Goal: Leave review/rating: Leave review/rating

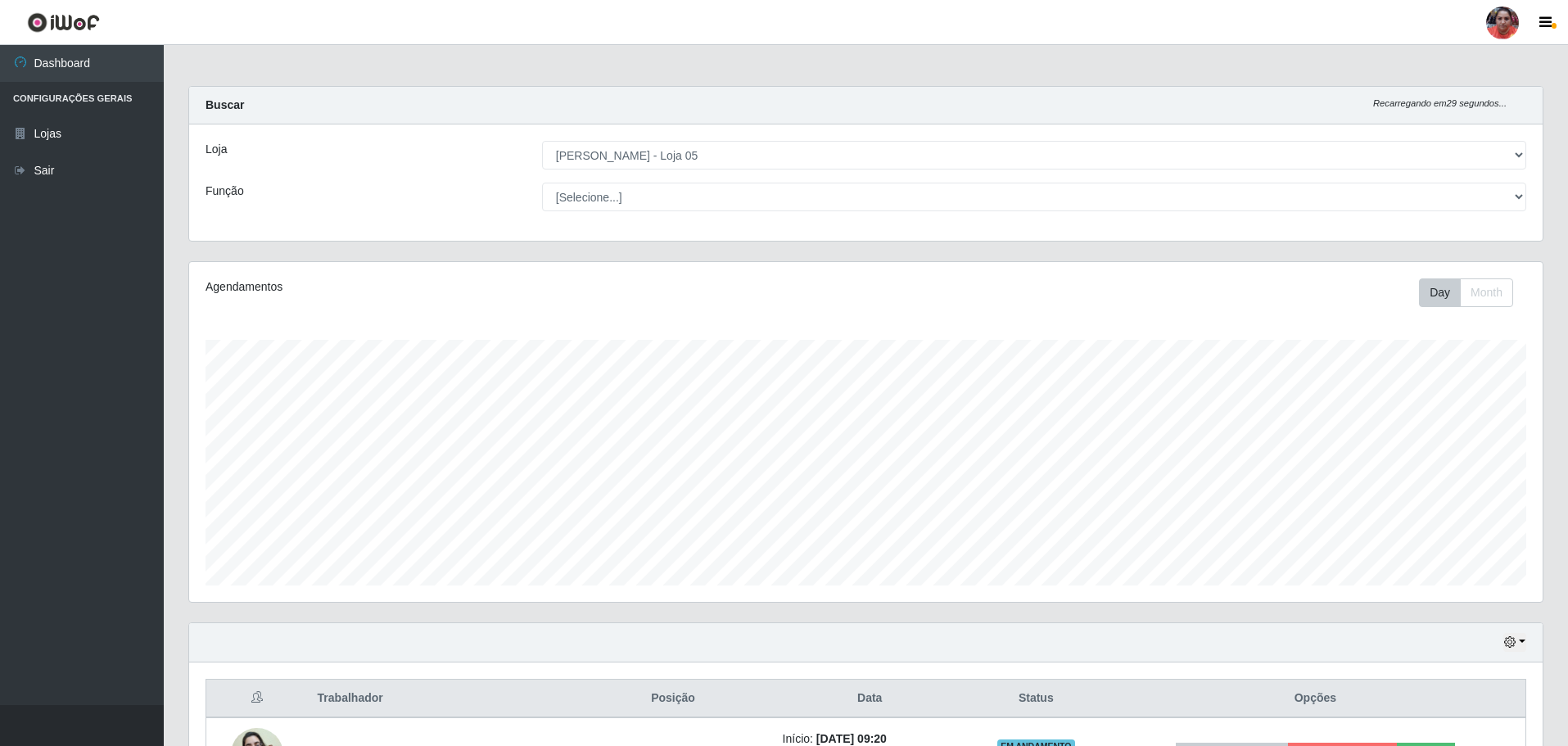
select select "252"
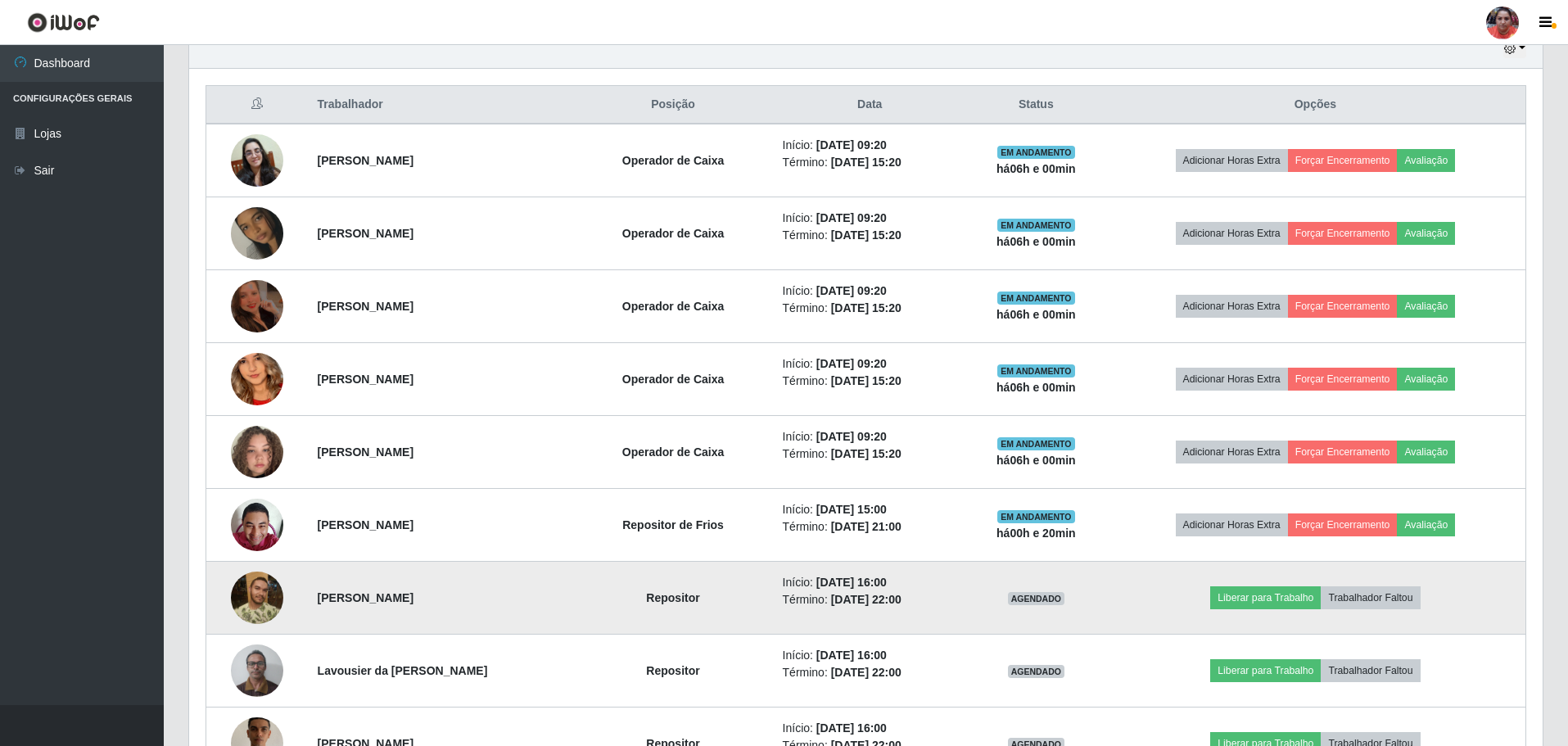
scroll to position [492, 0]
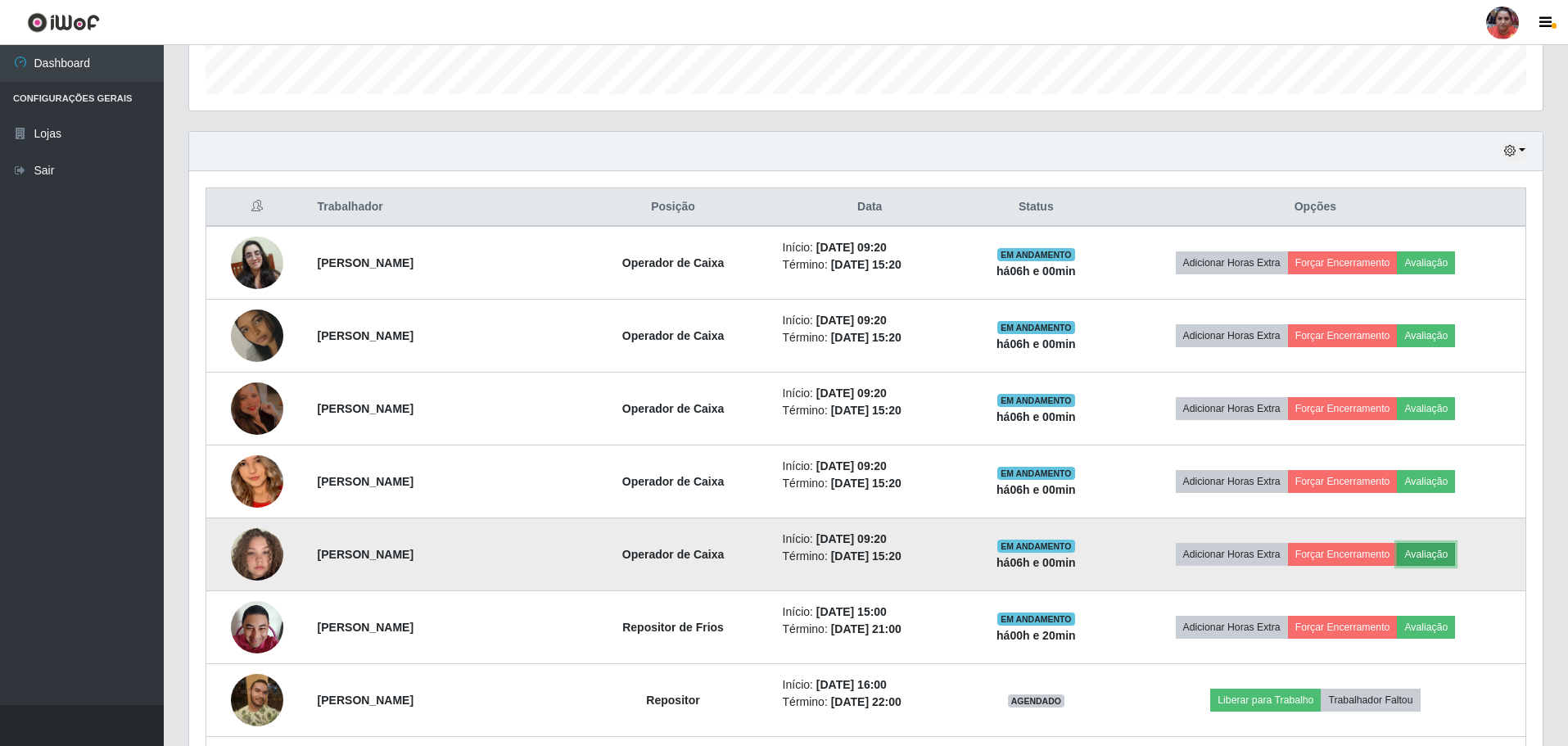
click at [1440, 550] on button "Avaliação" at bounding box center [1426, 554] width 58 height 23
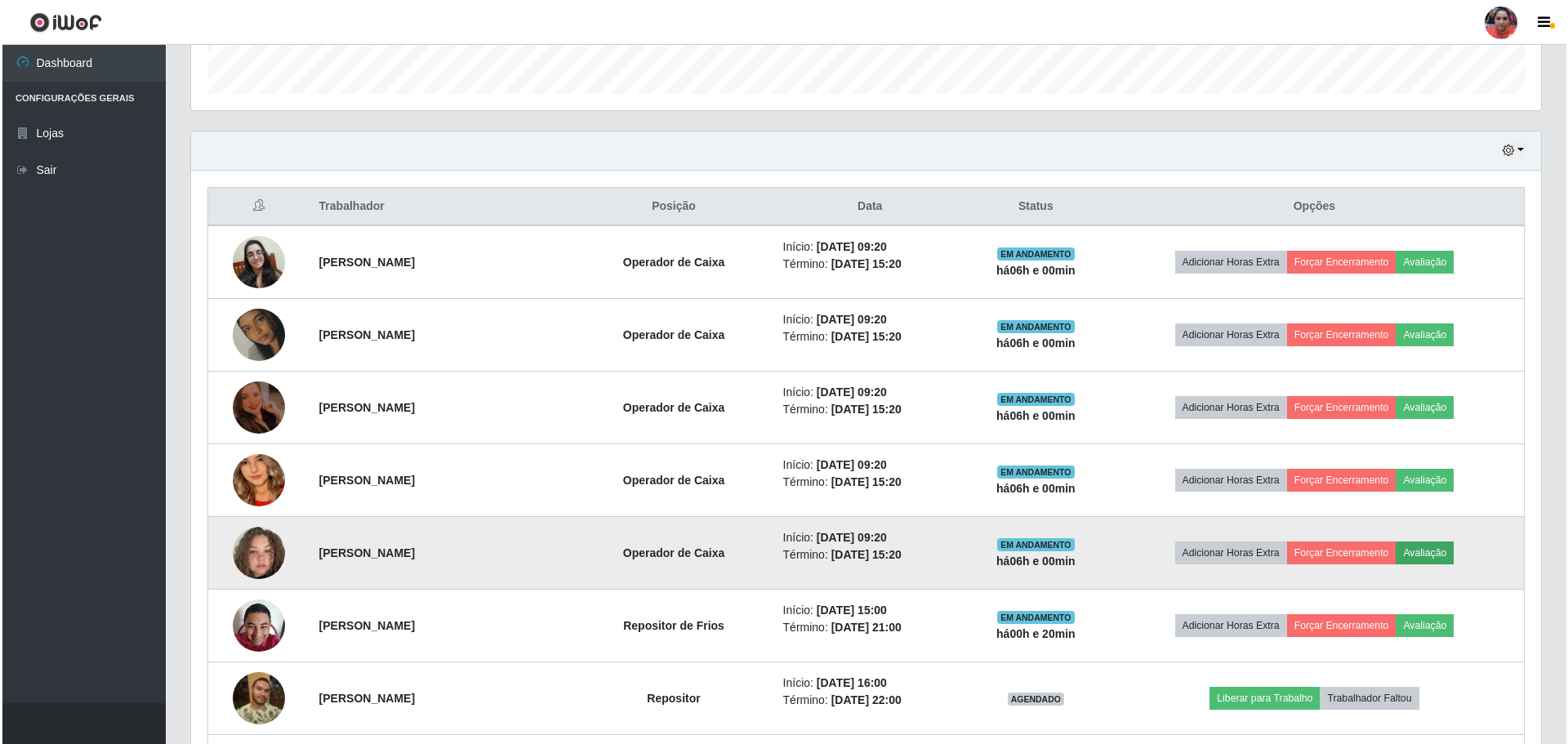
scroll to position [339, 1342]
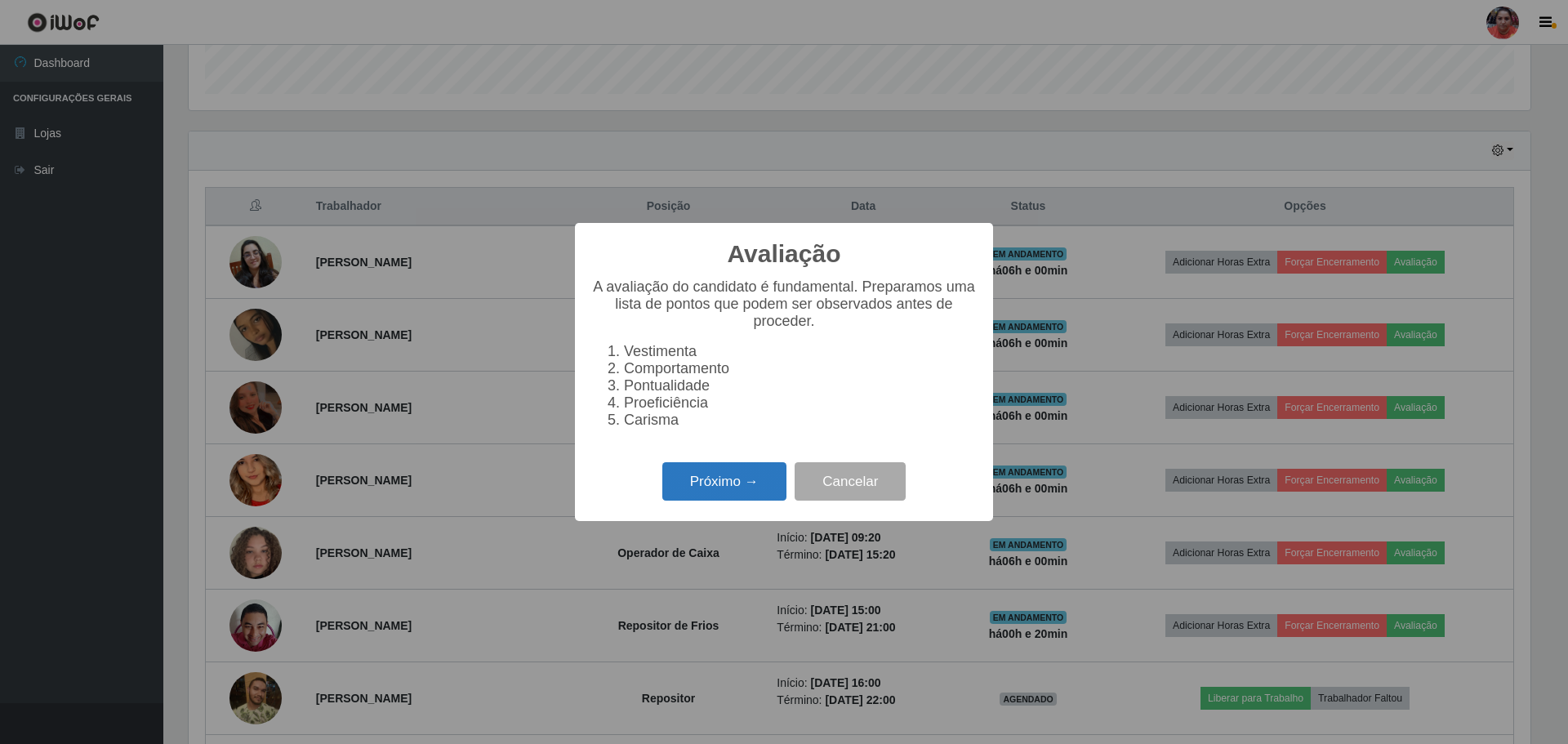
click at [774, 489] on button "Próximo →" at bounding box center [724, 481] width 124 height 39
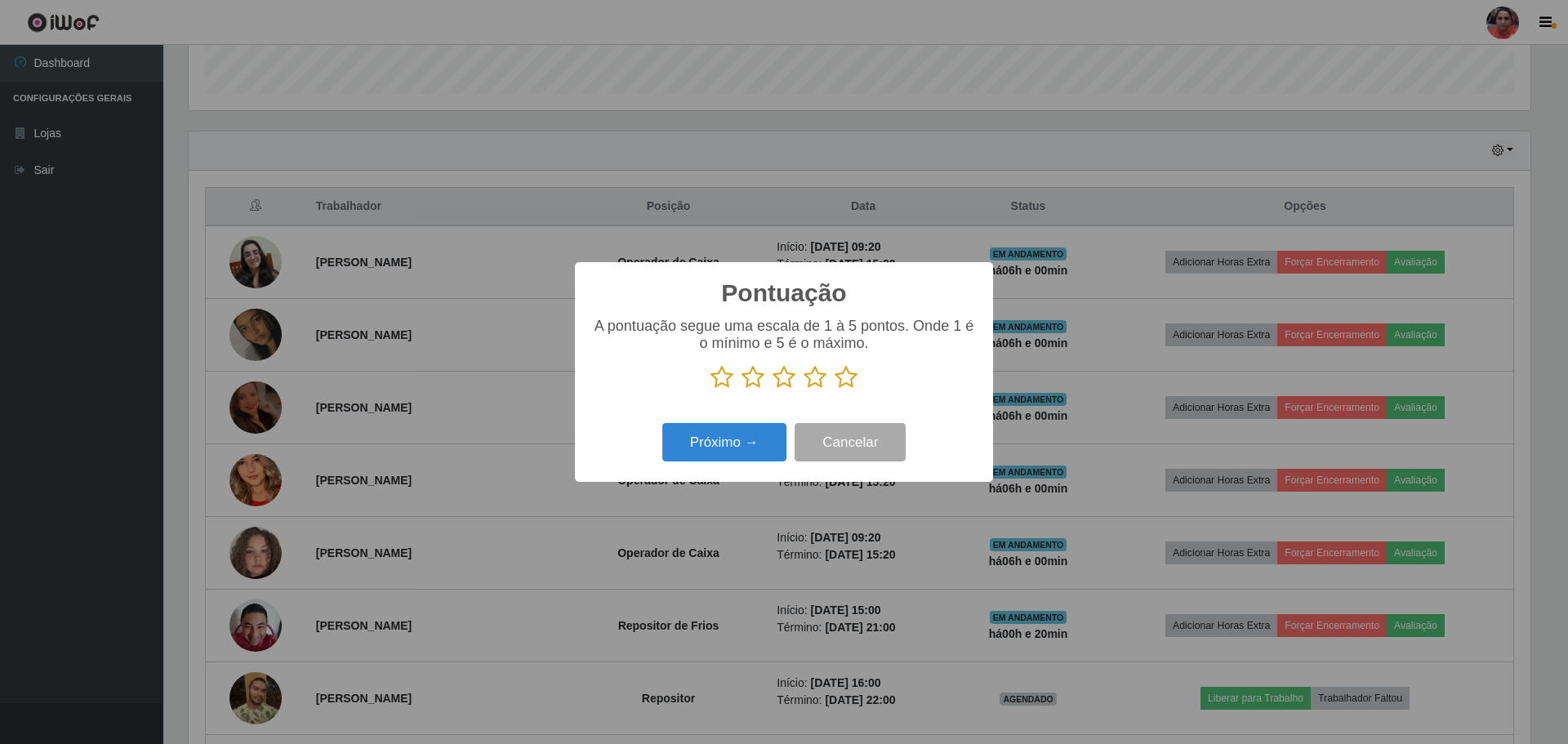
scroll to position [816134, 815310]
click at [839, 388] on icon at bounding box center [846, 377] width 23 height 25
click at [835, 389] on input "radio" at bounding box center [835, 389] width 0 height 0
click at [765, 451] on button "Próximo →" at bounding box center [724, 442] width 124 height 39
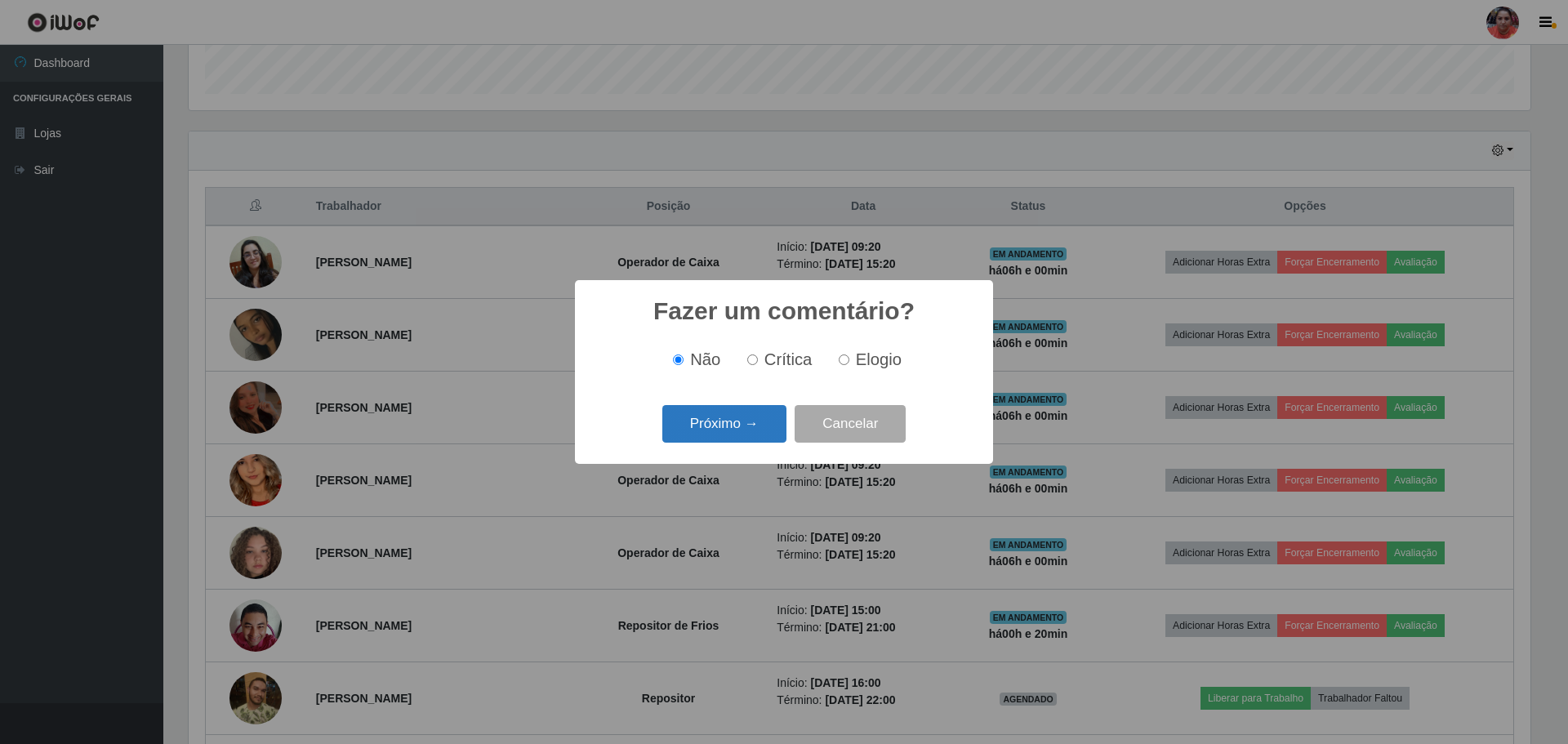
click at [759, 429] on button "Próximo →" at bounding box center [724, 424] width 124 height 39
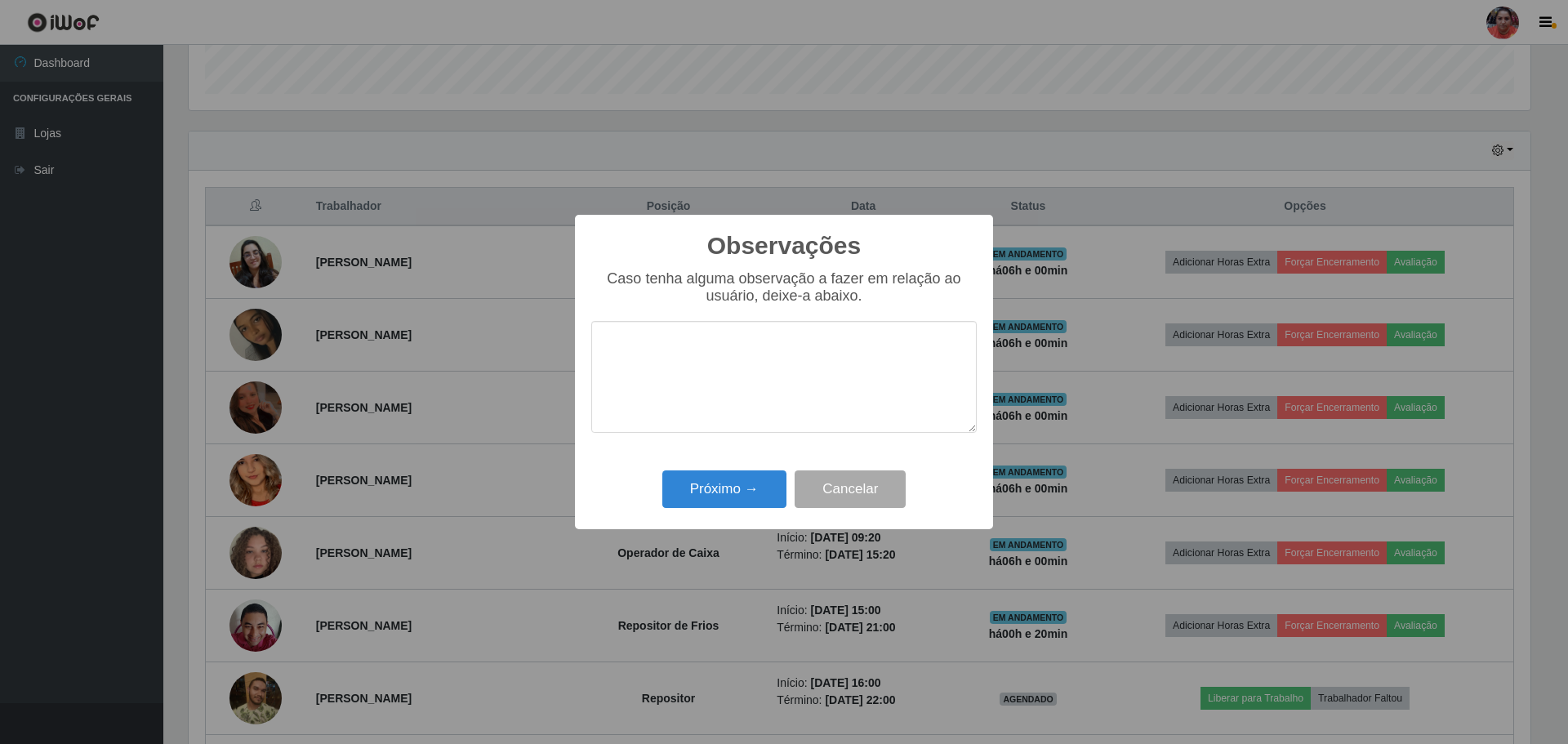
click at [735, 517] on div "Observações × Caso tenha alguma observação a fazer em relação ao usuário, deixe…" at bounding box center [784, 371] width 418 height 315
click at [743, 501] on button "Próximo →" at bounding box center [724, 489] width 124 height 39
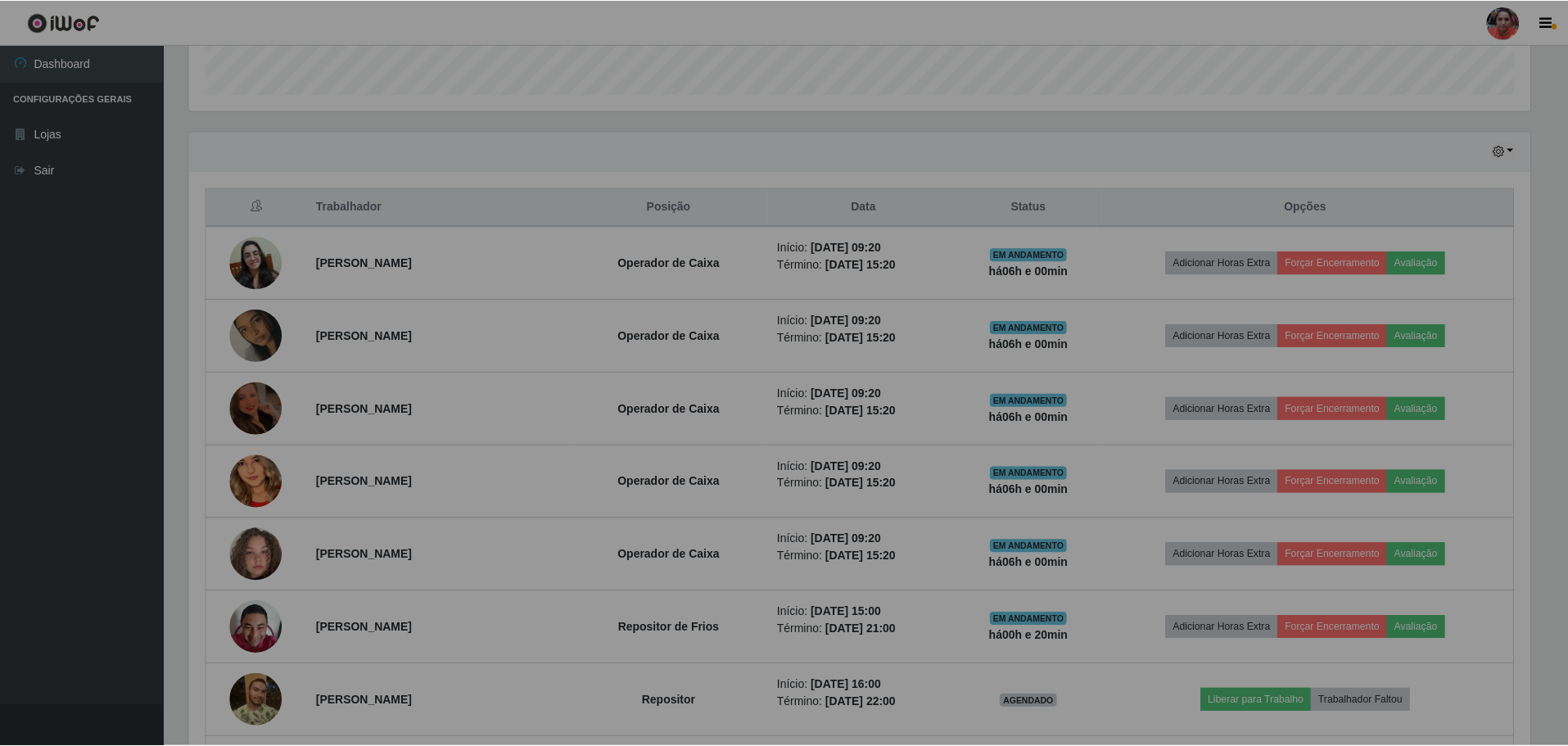
scroll to position [340, 1354]
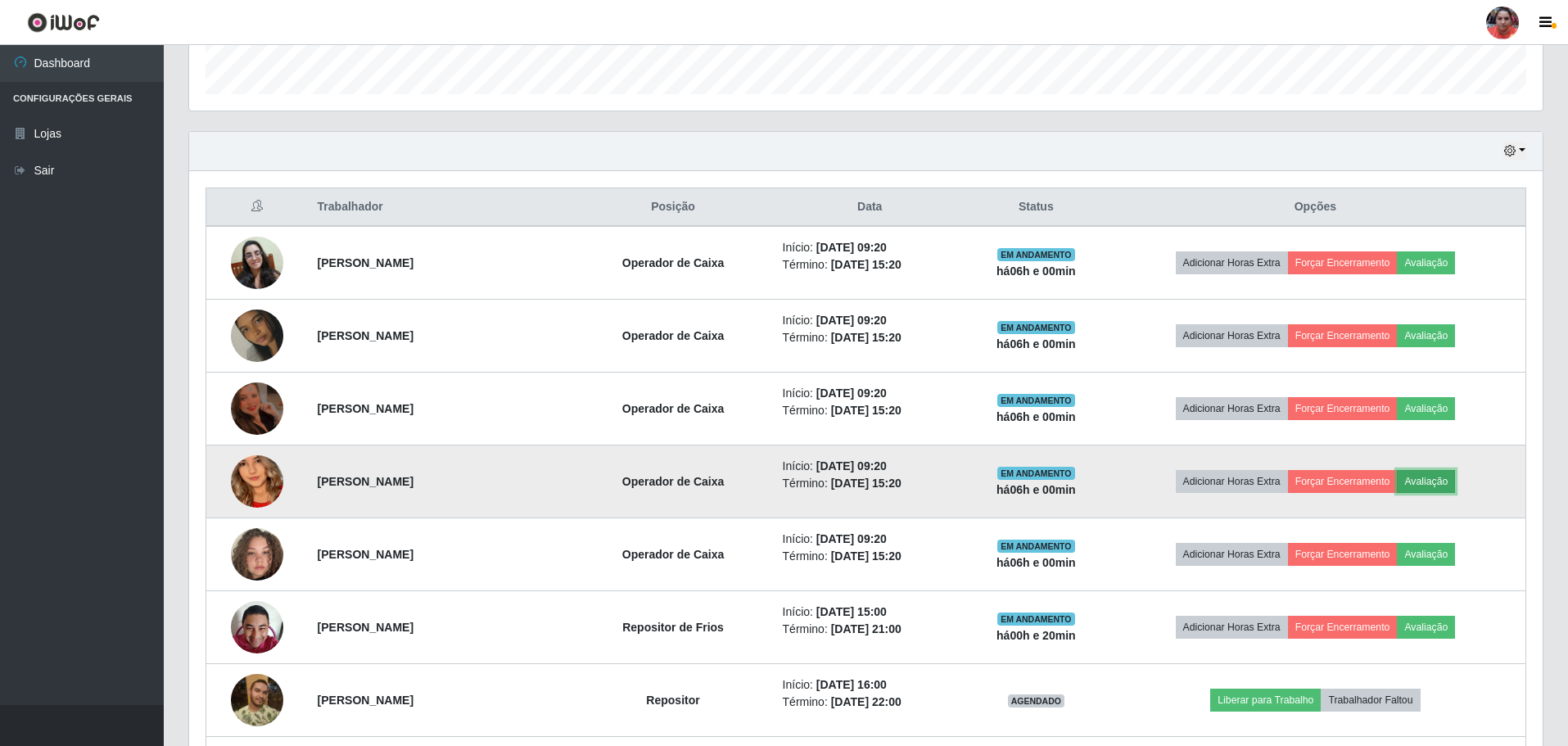
click at [1455, 482] on button "Avaliação" at bounding box center [1426, 482] width 58 height 23
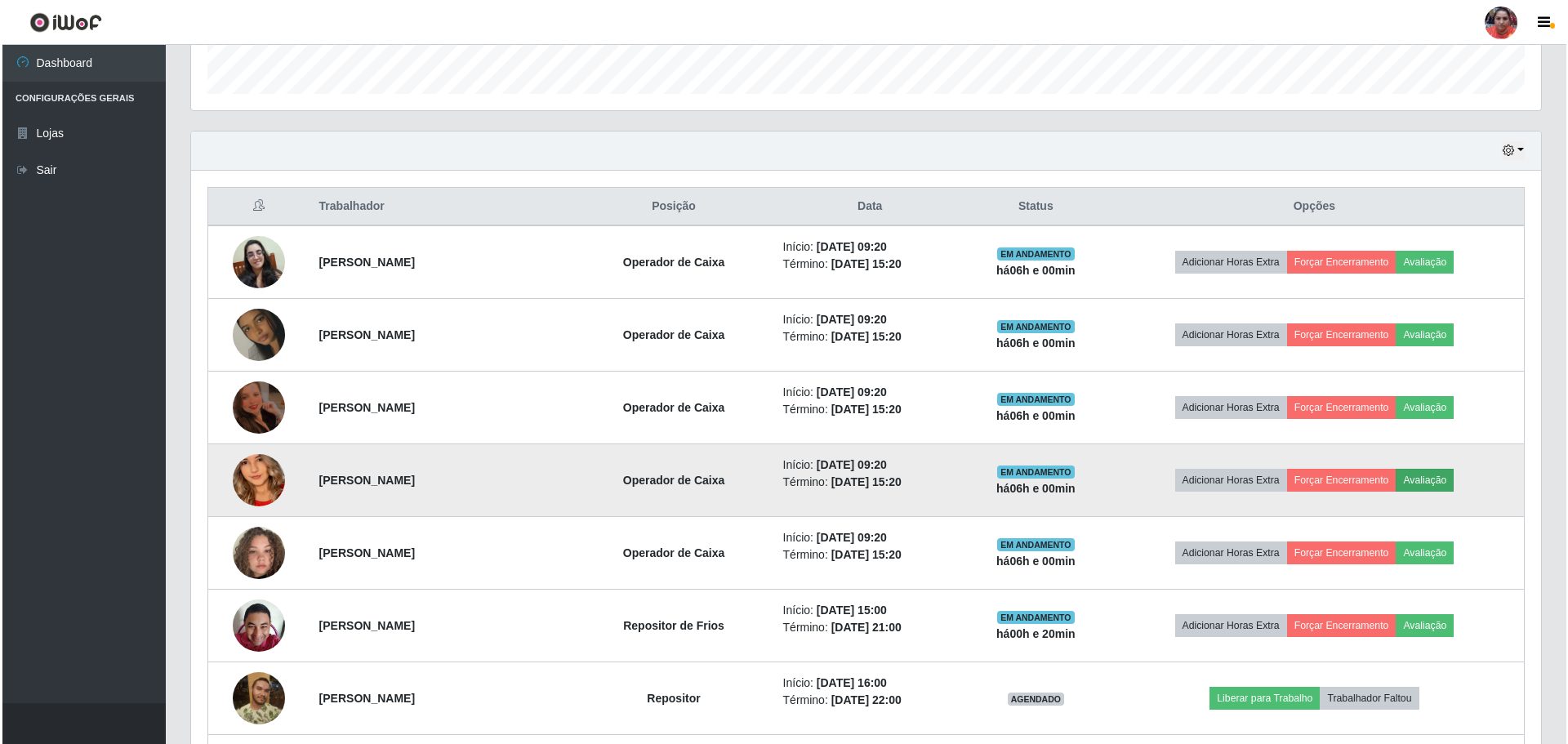
scroll to position [339, 1342]
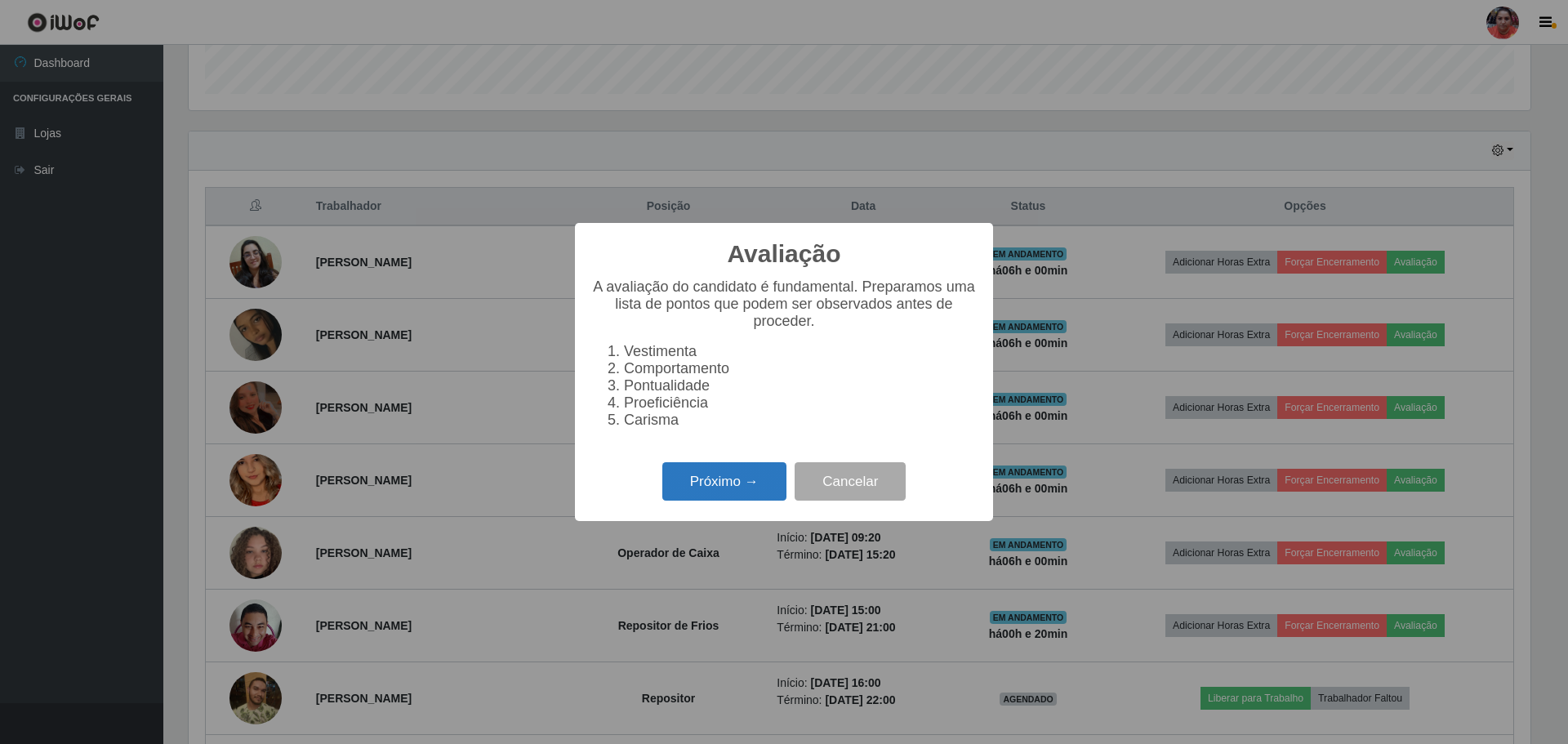
click at [692, 495] on button "Próximo →" at bounding box center [724, 481] width 124 height 39
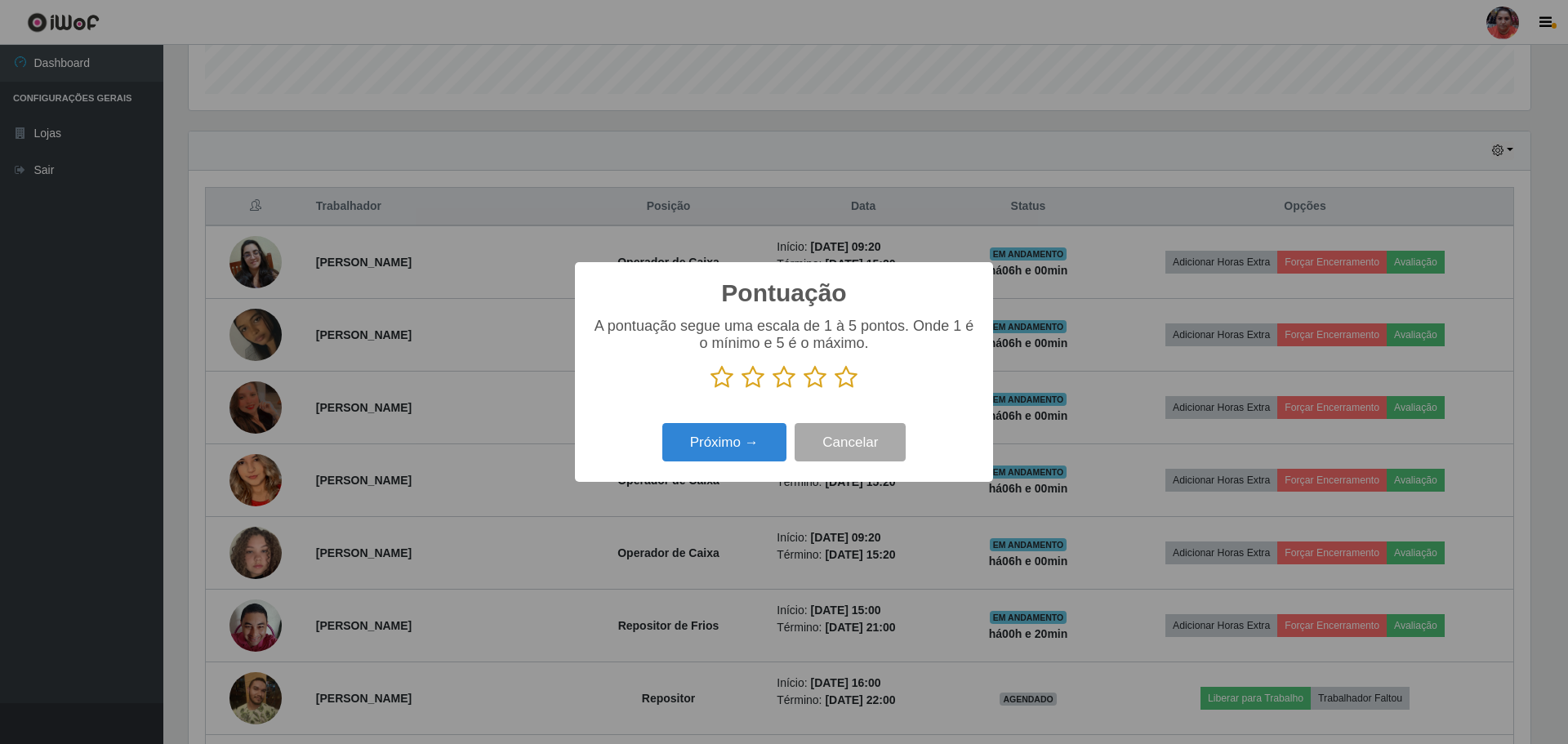
scroll to position [816134, 815310]
drag, startPoint x: 847, startPoint y: 379, endPoint x: 839, endPoint y: 389, distance: 12.8
click at [847, 380] on icon at bounding box center [846, 377] width 23 height 25
click at [835, 389] on input "radio" at bounding box center [835, 389] width 0 height 0
click at [752, 443] on button "Próximo →" at bounding box center [724, 442] width 124 height 39
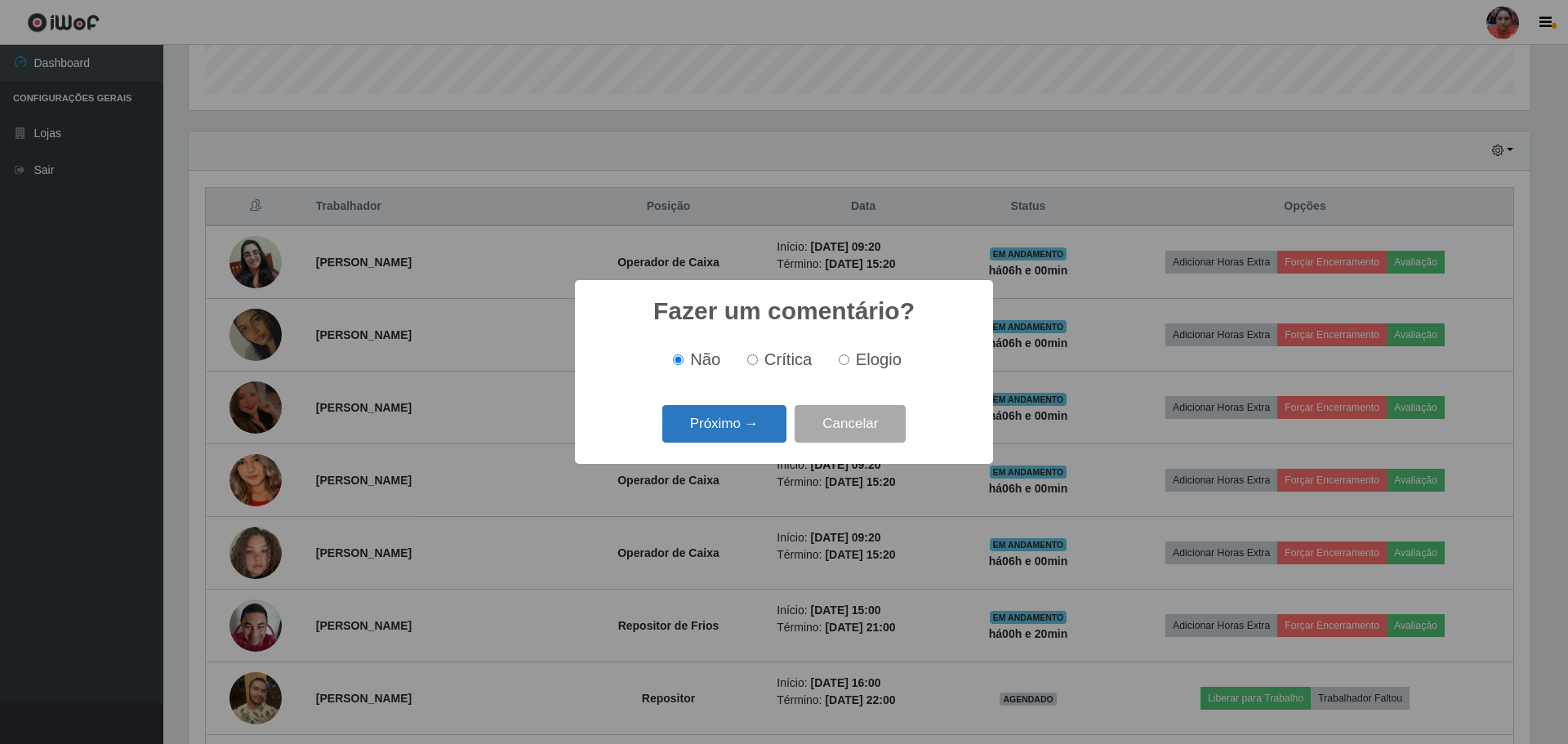
click at [755, 432] on button "Próximo →" at bounding box center [724, 424] width 124 height 39
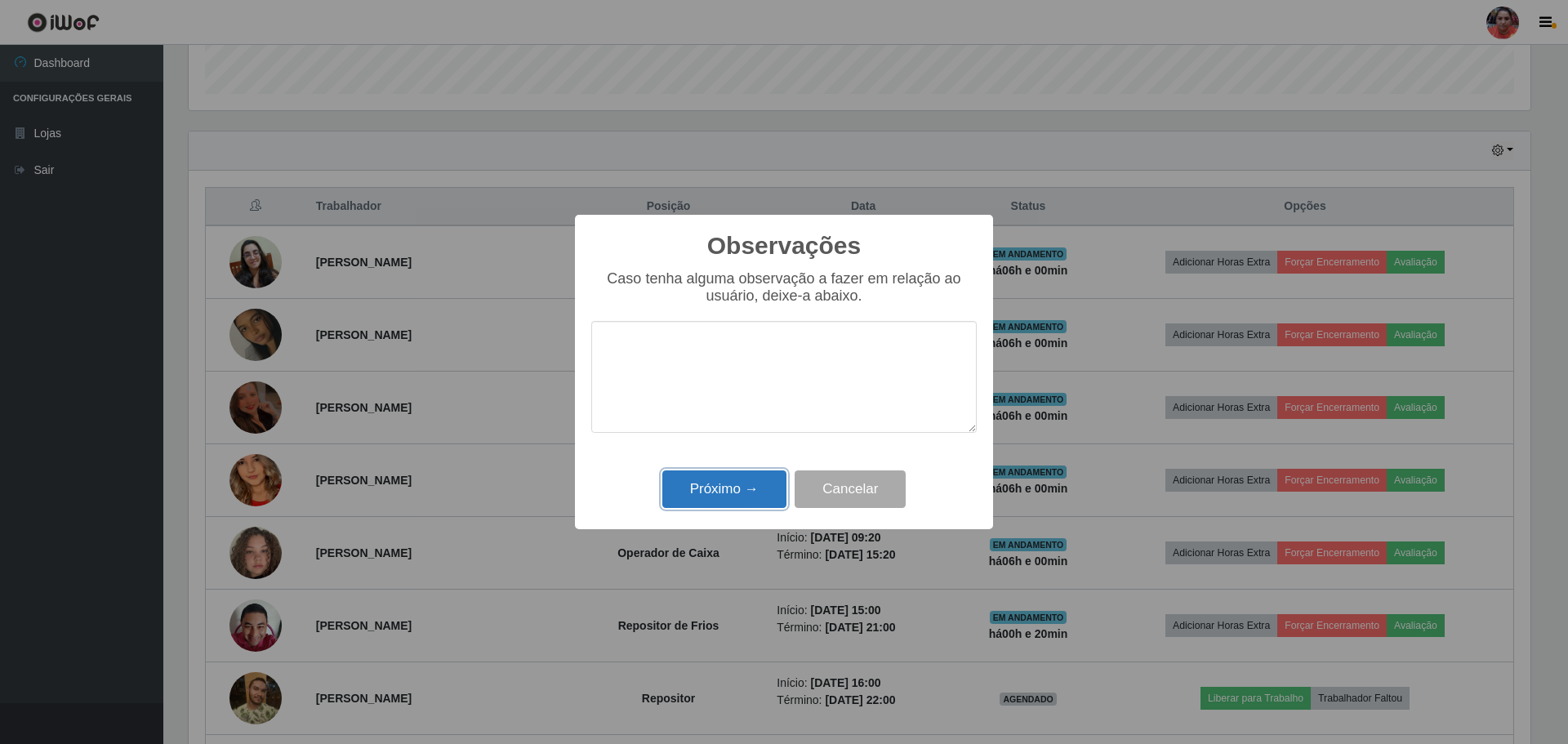
click at [766, 480] on button "Próximo →" at bounding box center [724, 489] width 124 height 39
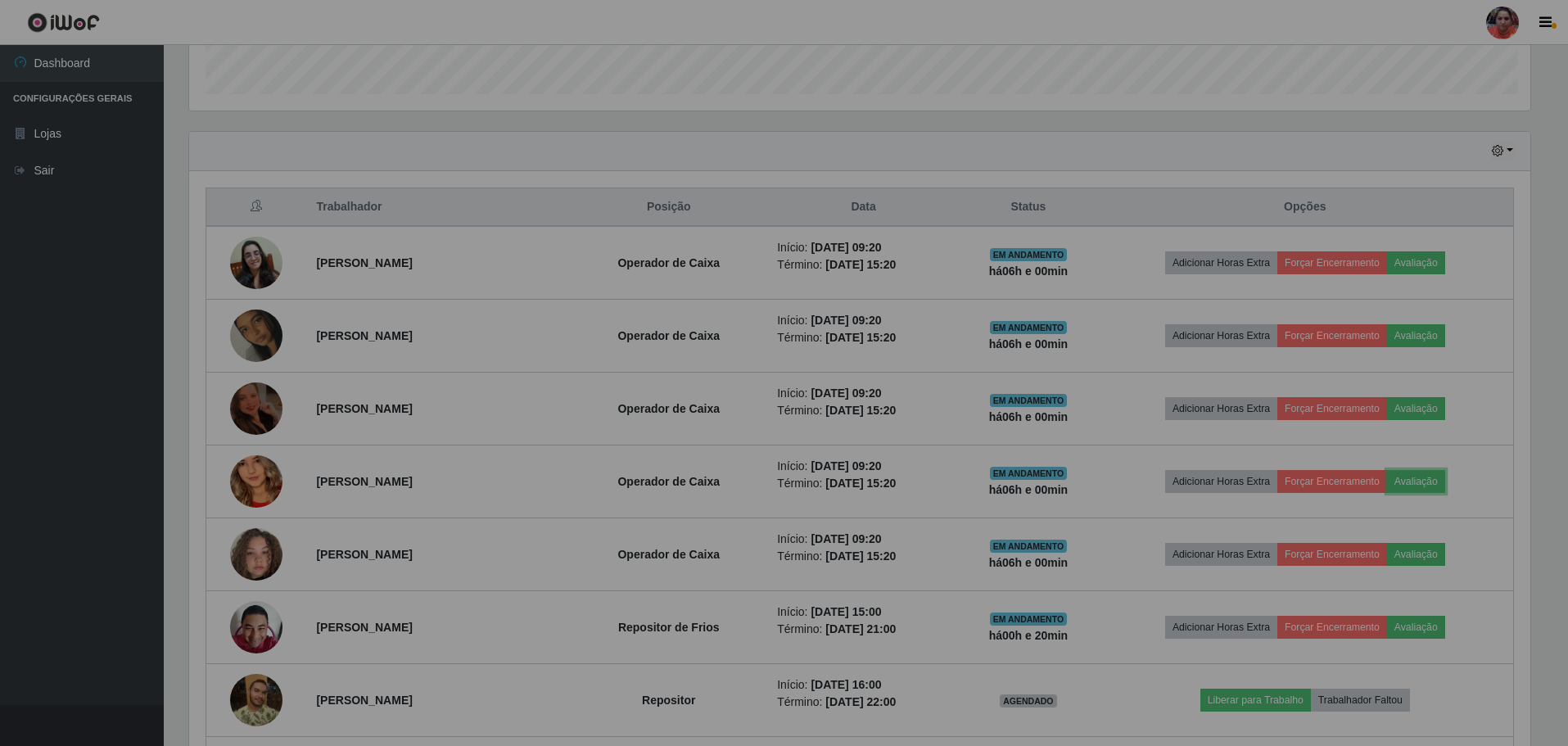
scroll to position [340, 1354]
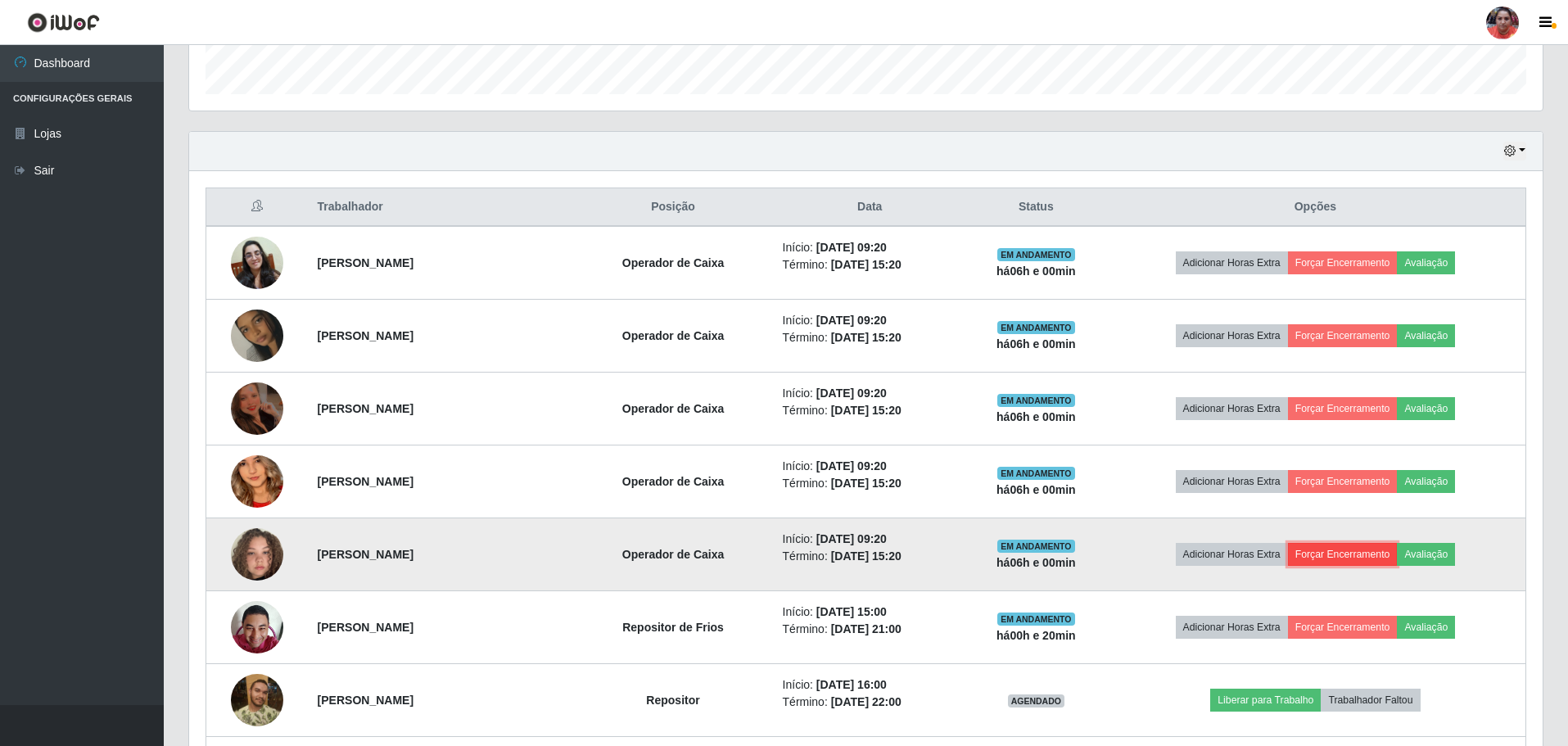
click at [1341, 550] on button "Forçar Encerramento" at bounding box center [1342, 554] width 110 height 23
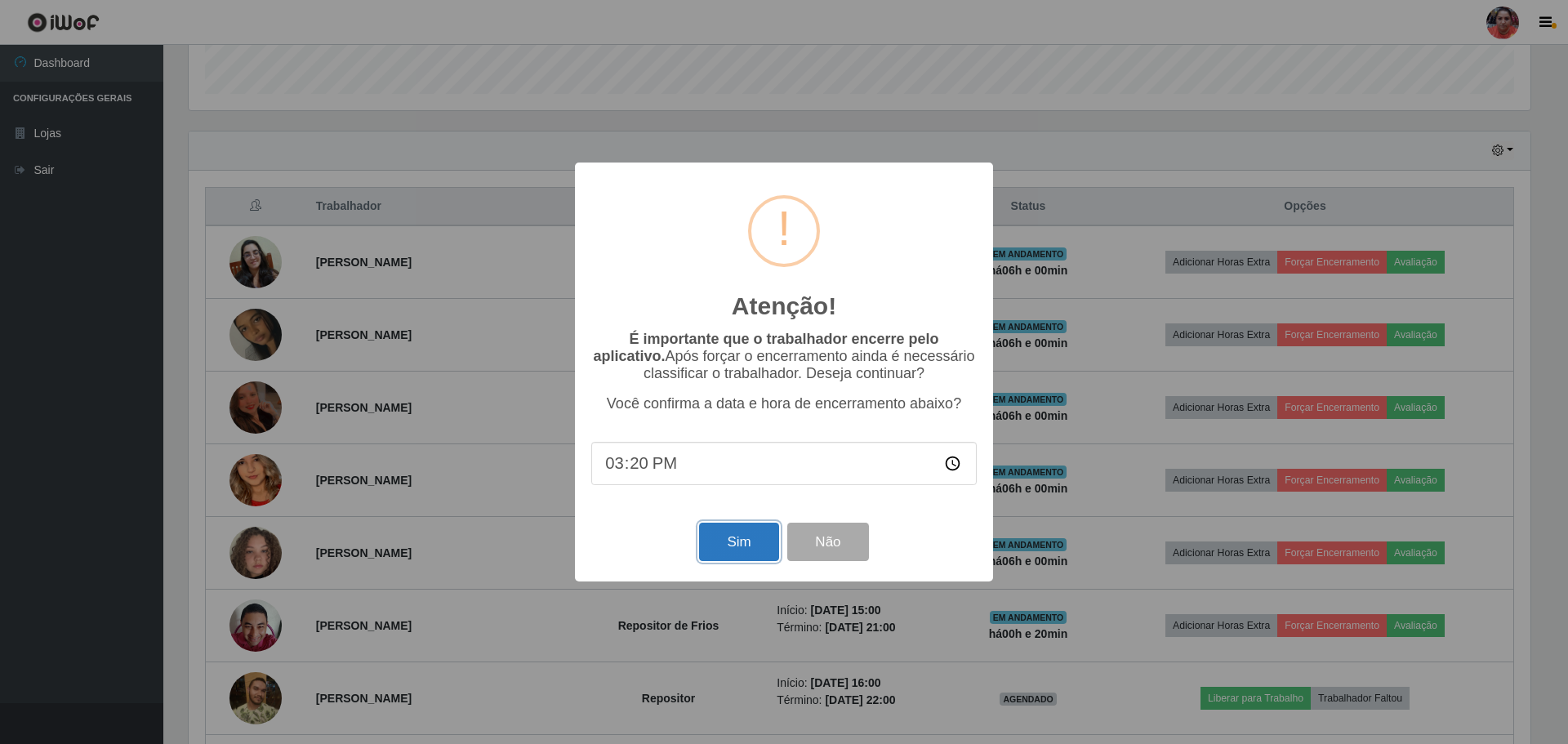
click at [747, 541] on button "Sim" at bounding box center [738, 541] width 79 height 39
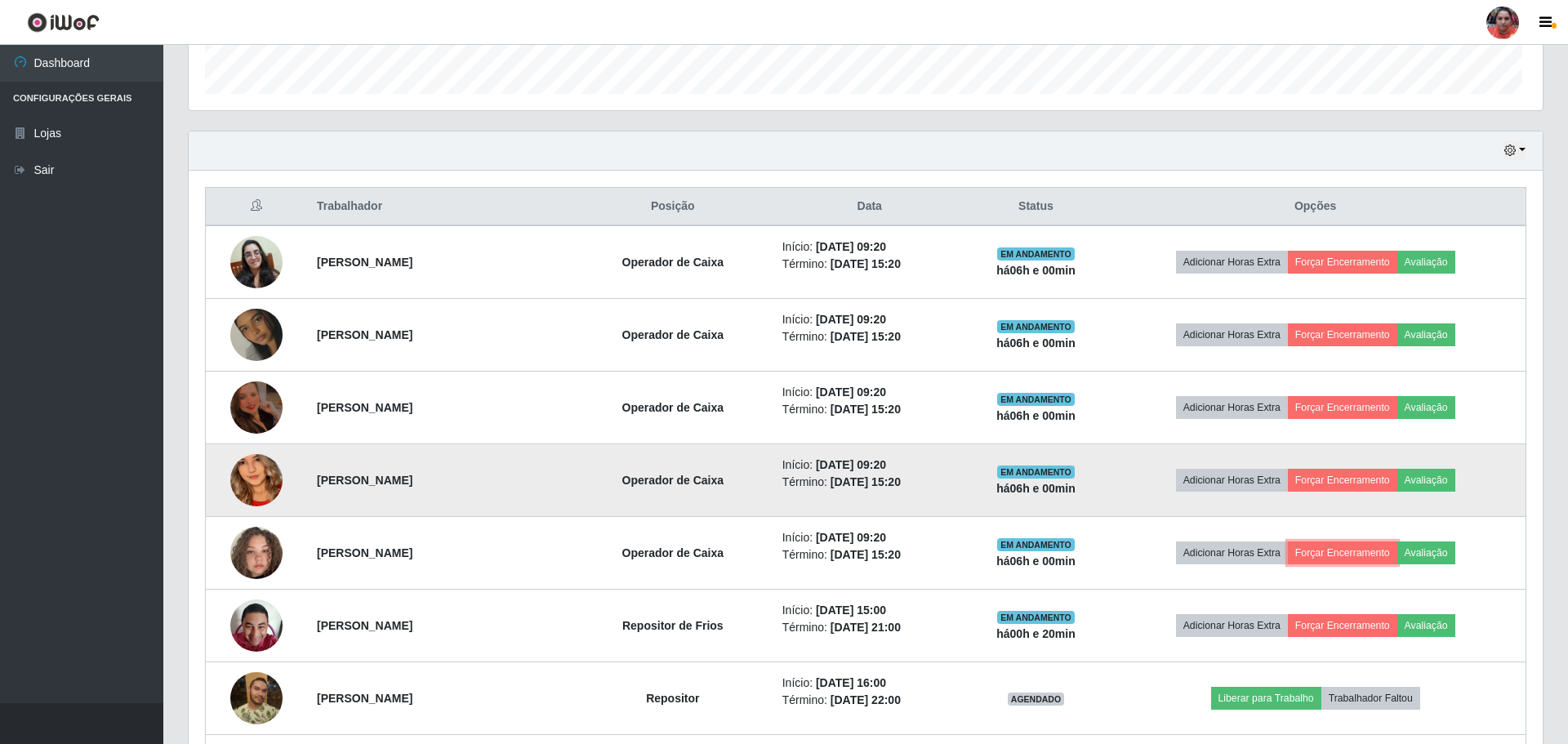
scroll to position [339, 1350]
click at [1347, 475] on button "Forçar Encerramento" at bounding box center [1339, 480] width 109 height 23
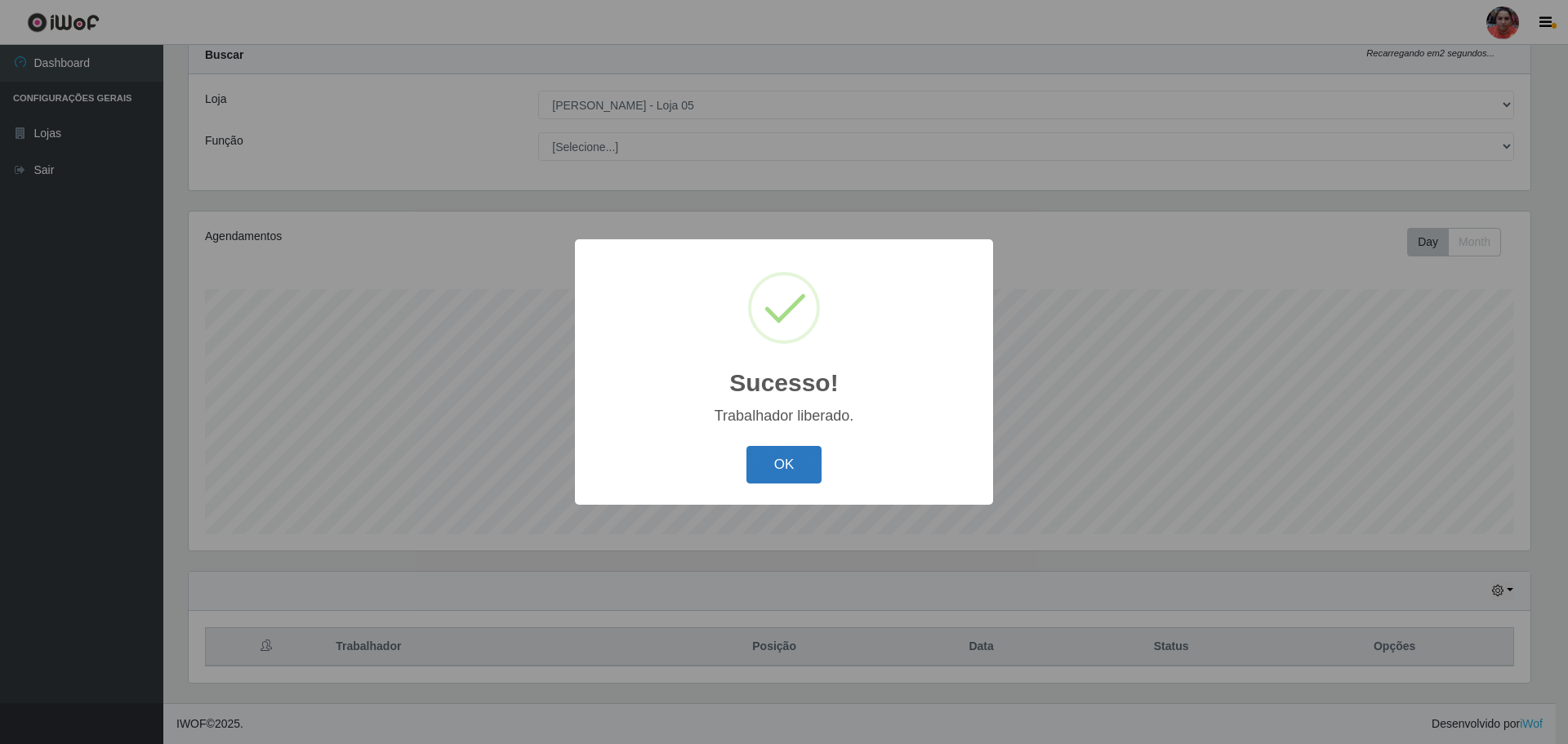
click at [781, 476] on button "OK" at bounding box center [784, 465] width 76 height 39
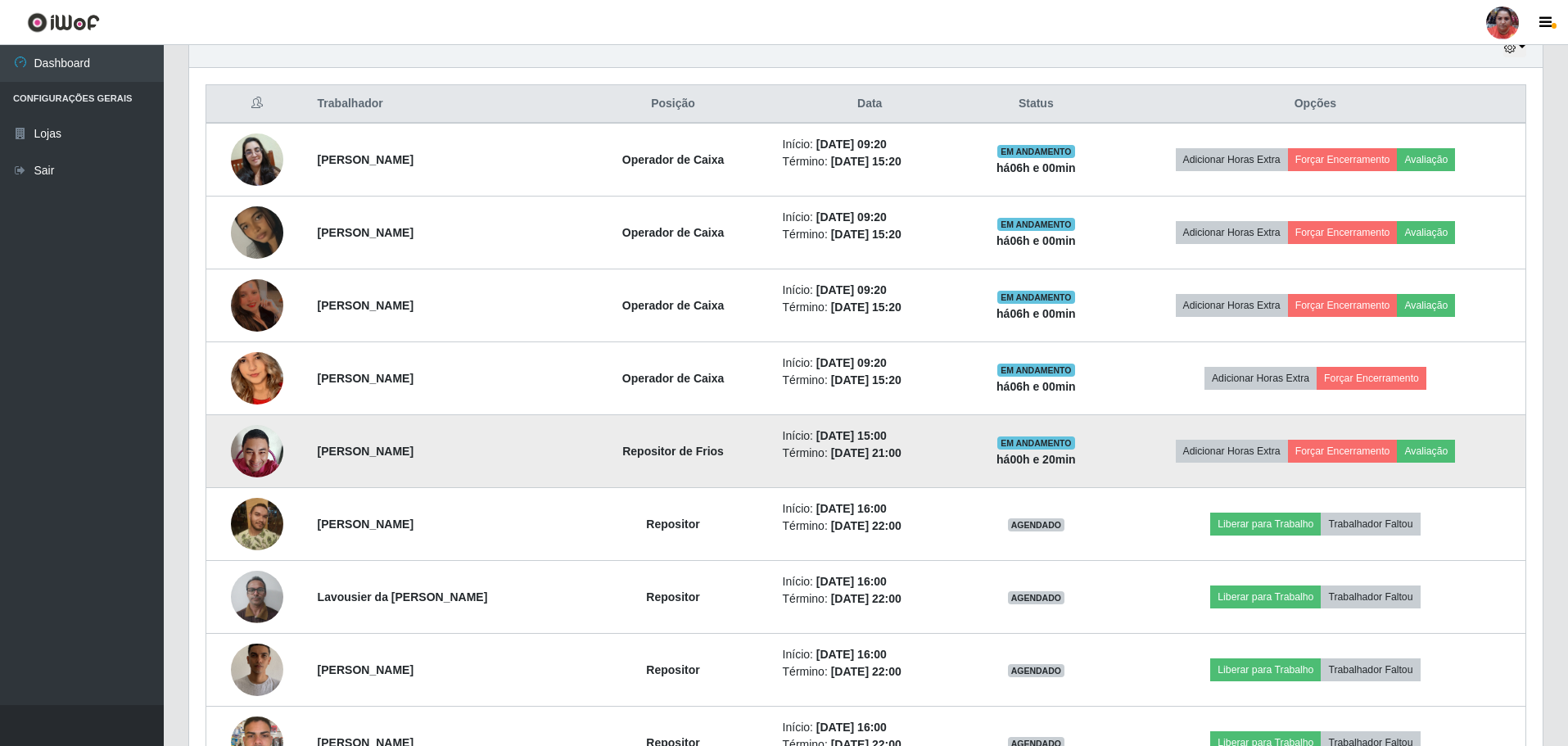
scroll to position [623, 0]
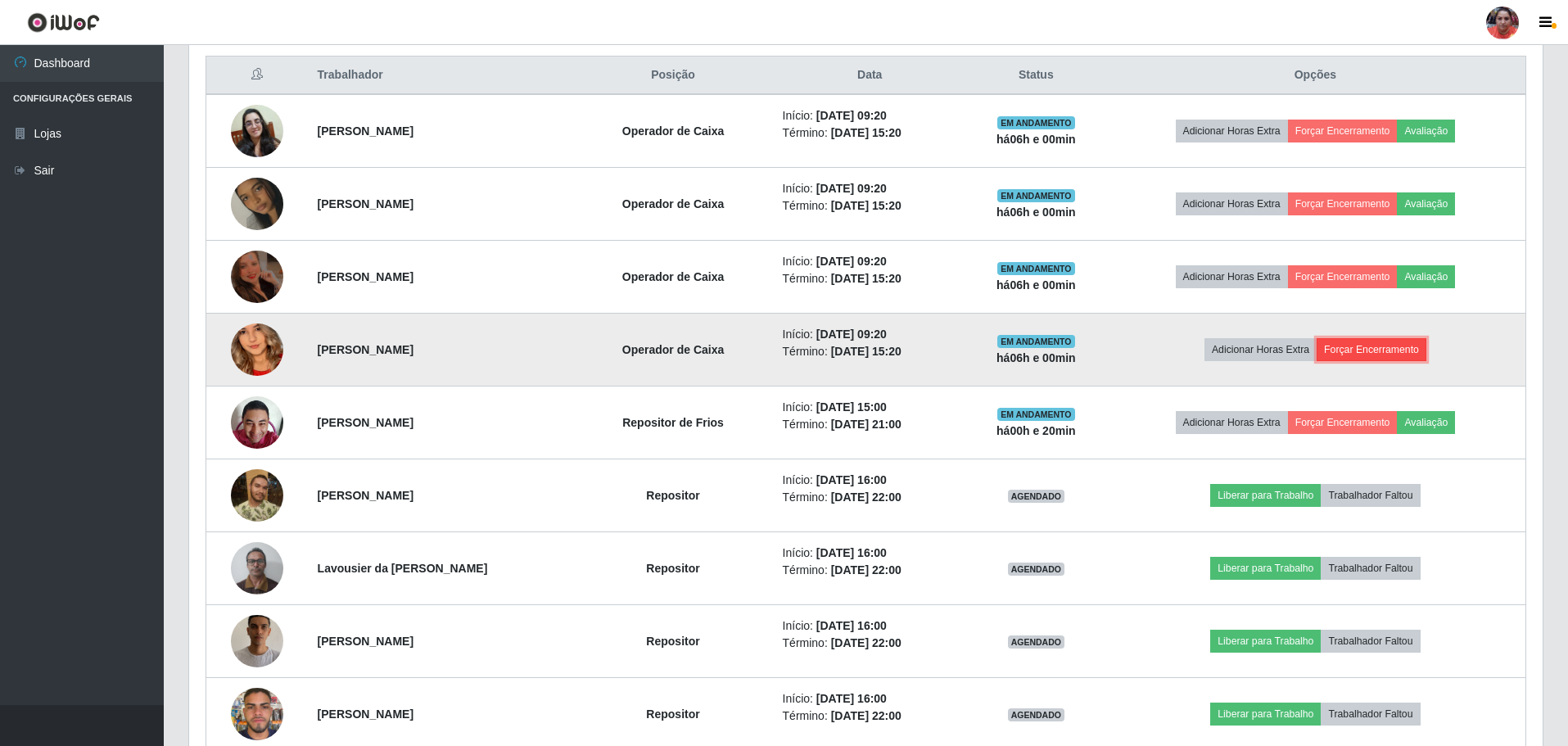
click at [1365, 347] on button "Forçar Encerramento" at bounding box center [1371, 350] width 110 height 23
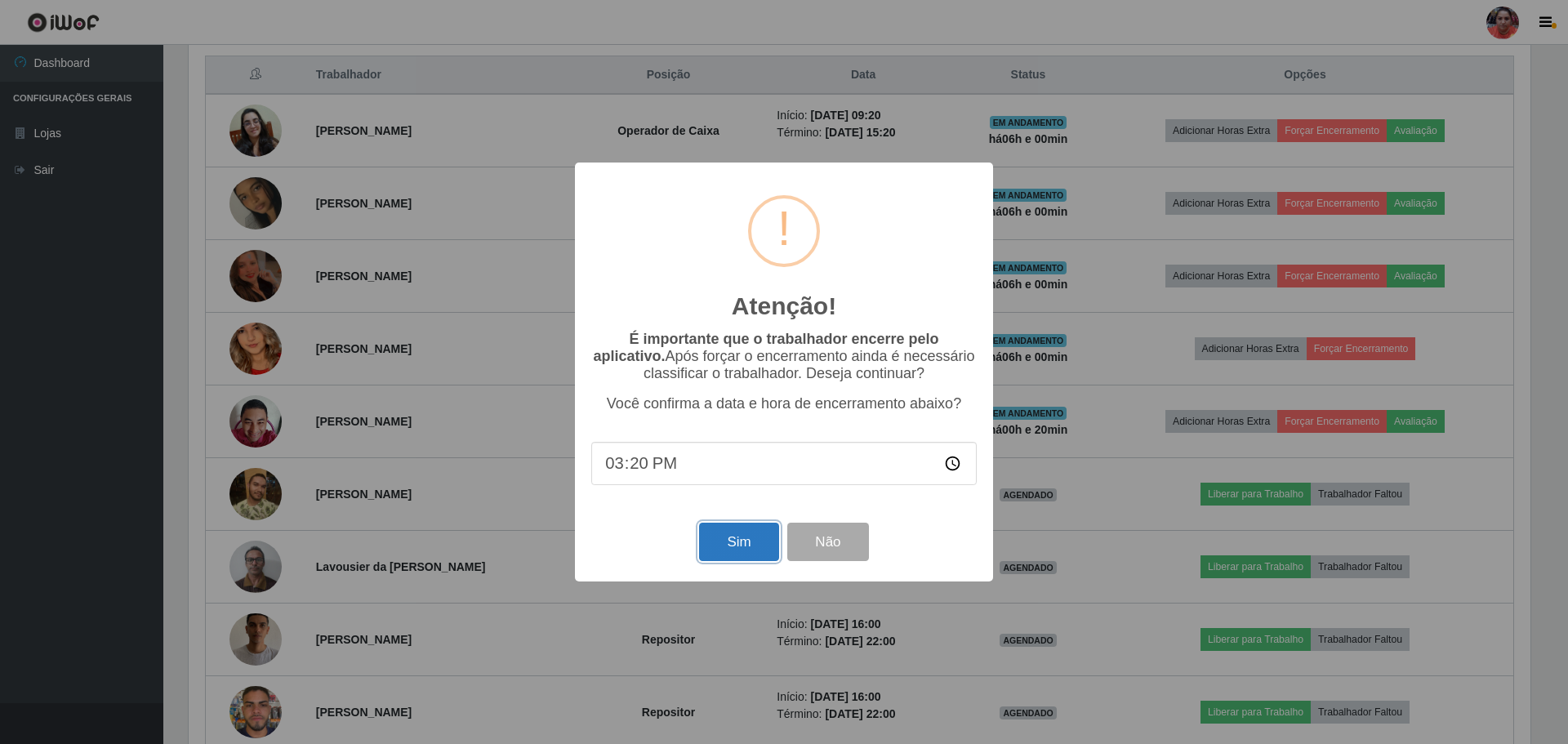
click at [733, 552] on button "Sim" at bounding box center [738, 541] width 79 height 39
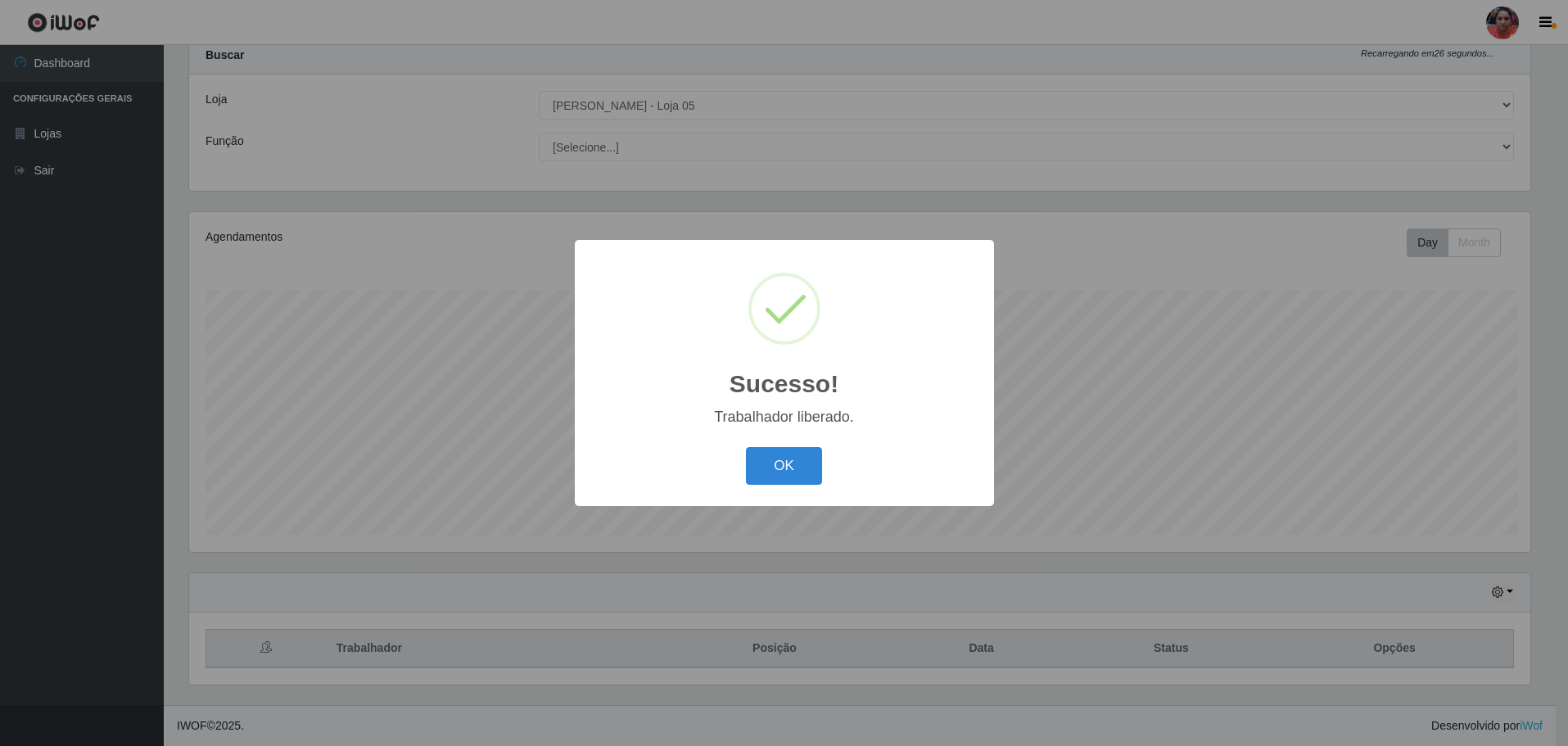
scroll to position [0, 0]
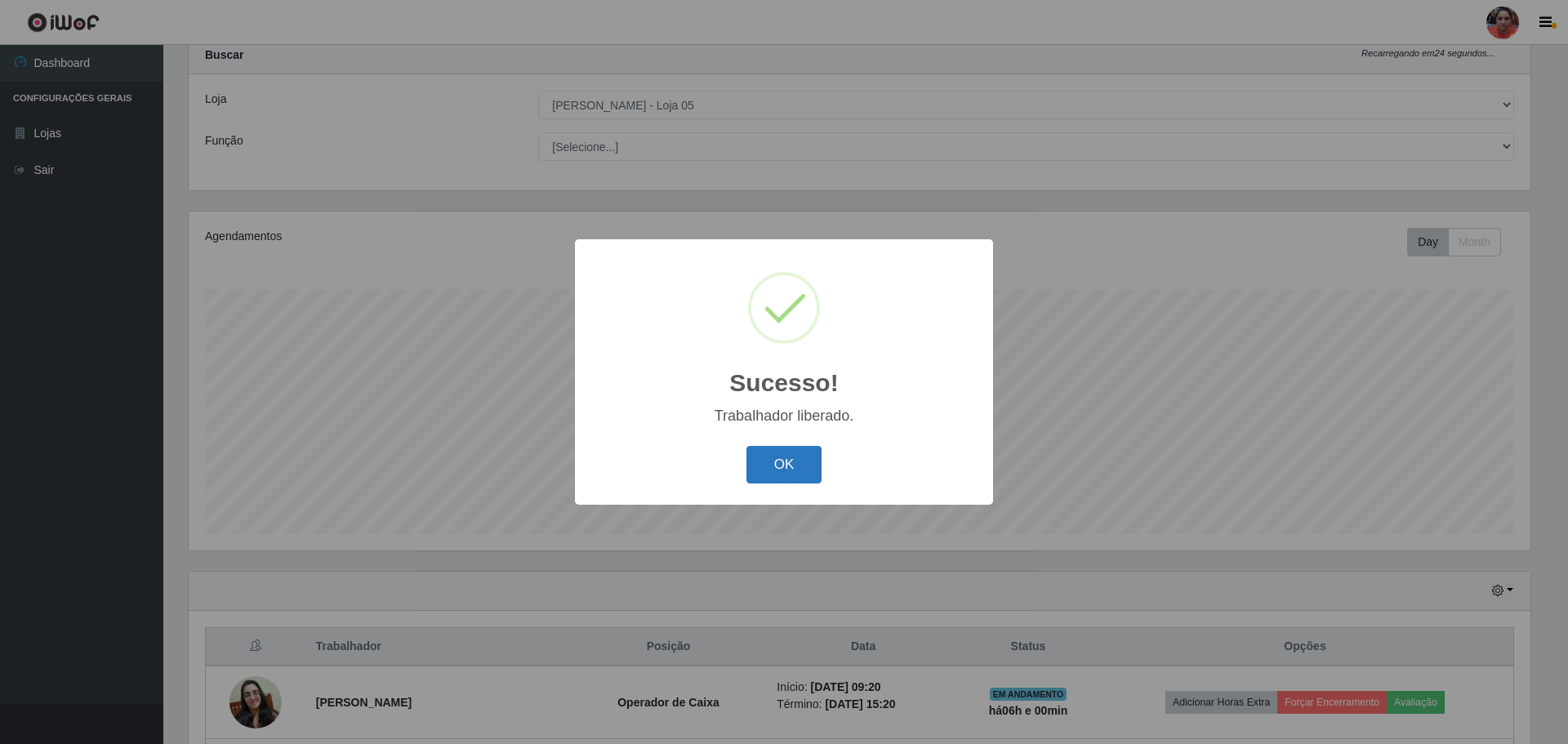
click at [778, 459] on button "OK" at bounding box center [784, 465] width 76 height 39
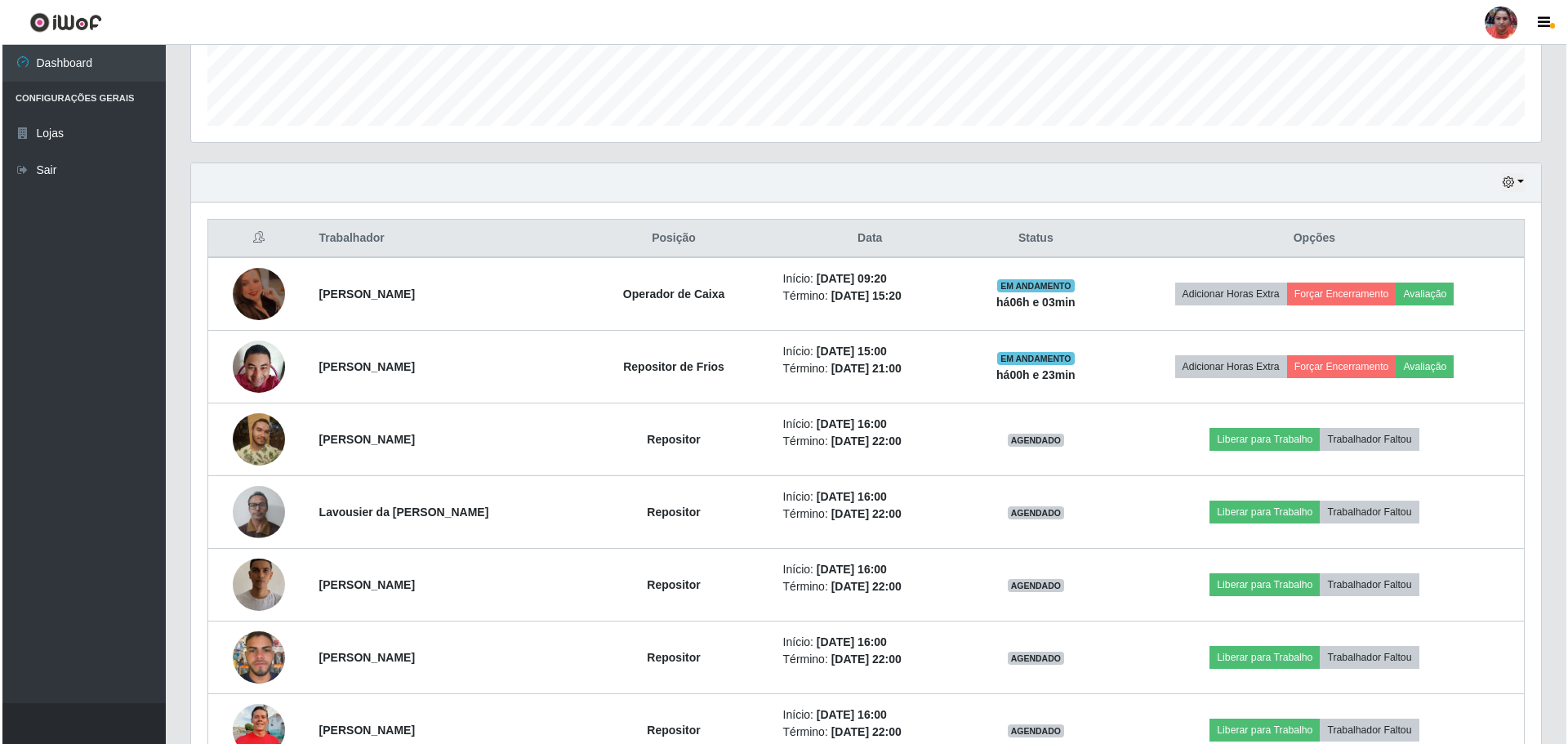
scroll to position [376, 0]
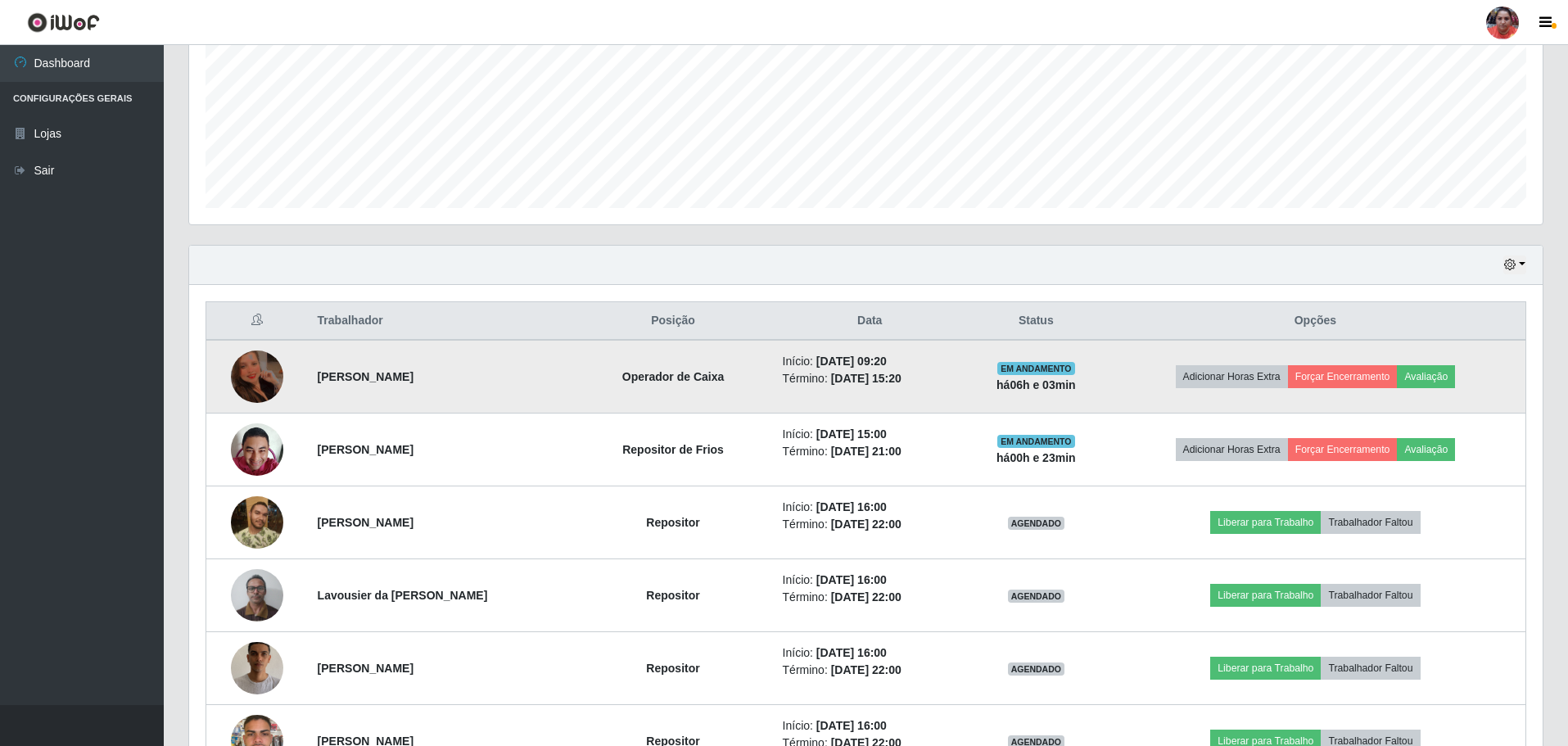
click at [250, 373] on img at bounding box center [257, 376] width 53 height 70
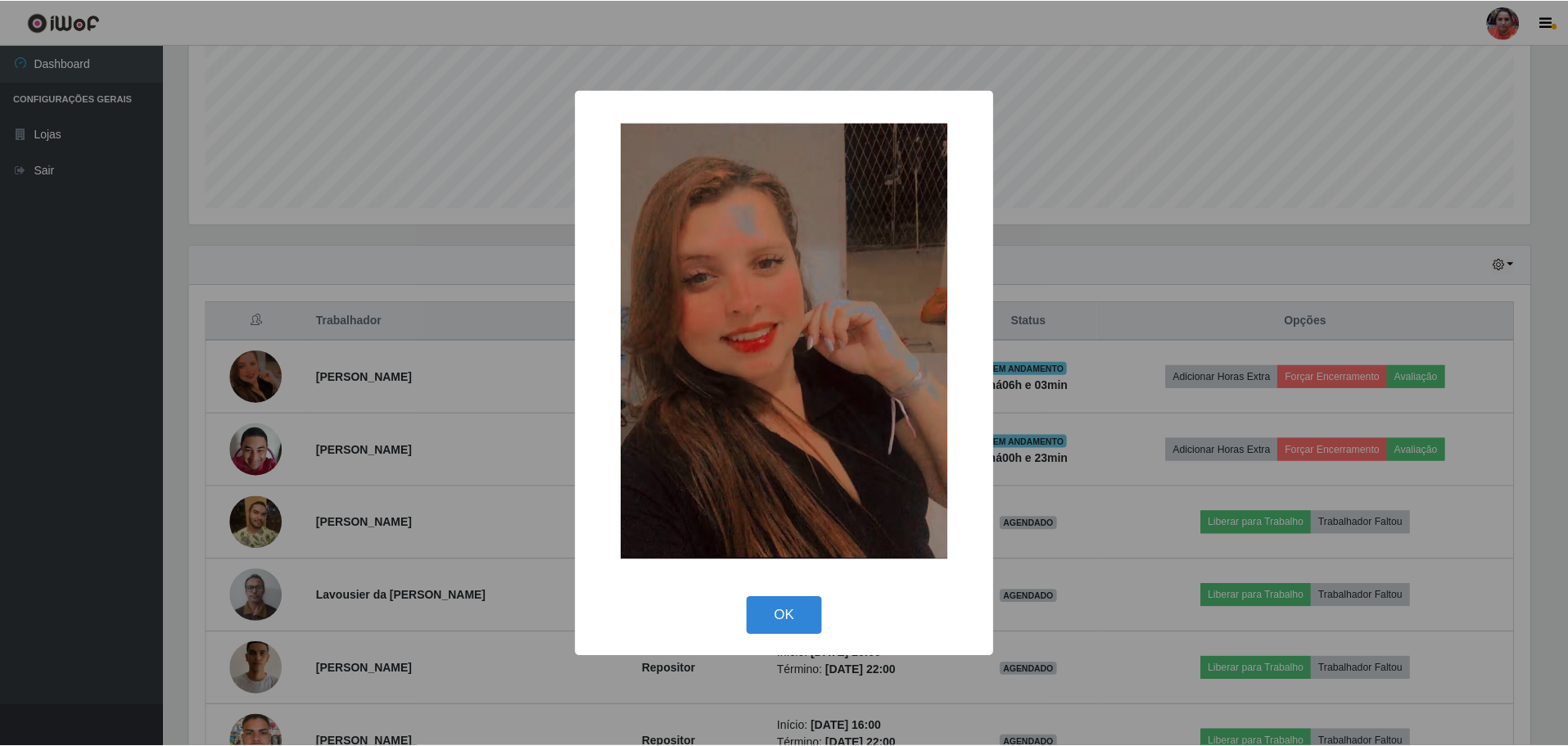
scroll to position [340, 1346]
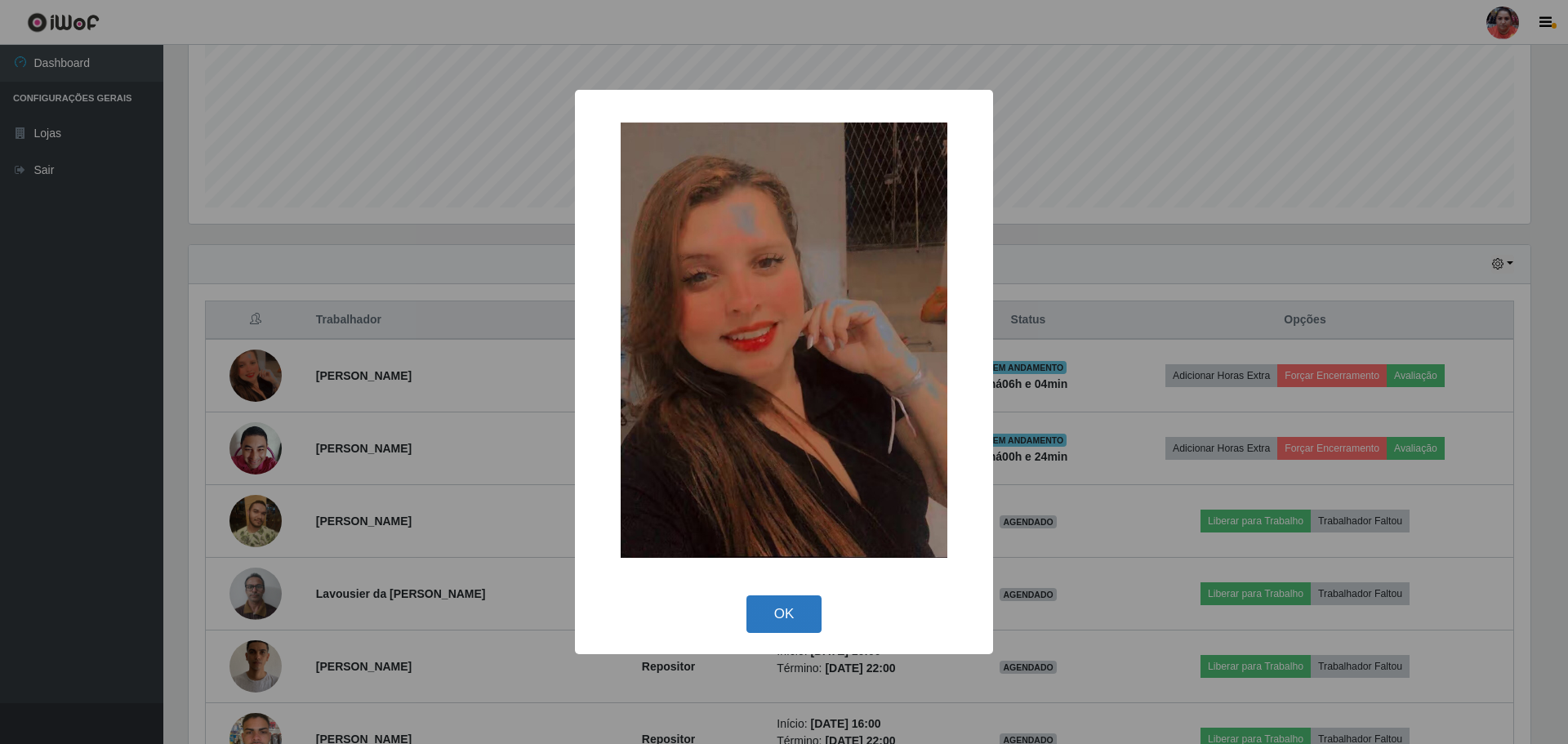
click at [782, 599] on button "OK" at bounding box center [784, 614] width 76 height 39
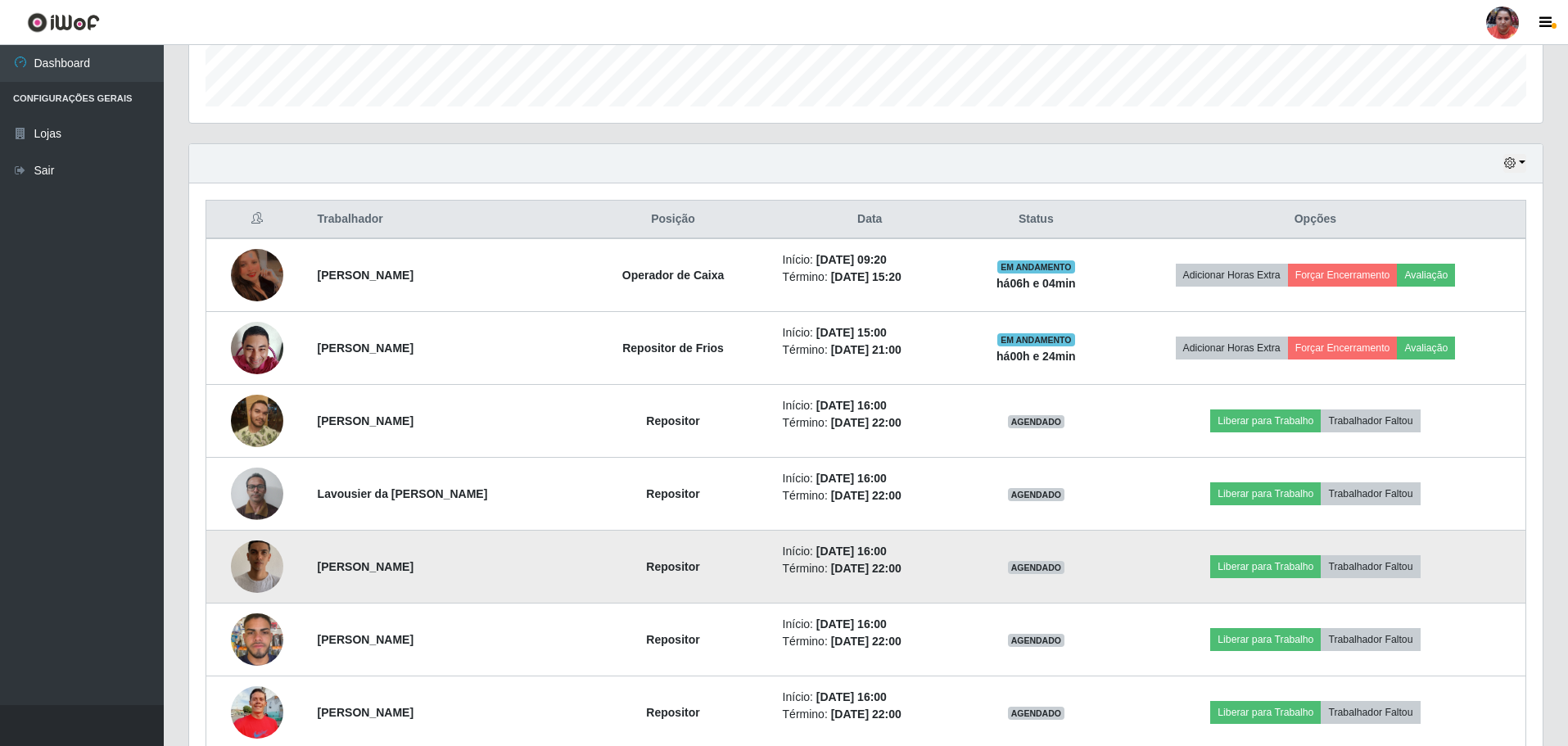
scroll to position [705, 0]
